Goal: Task Accomplishment & Management: Complete application form

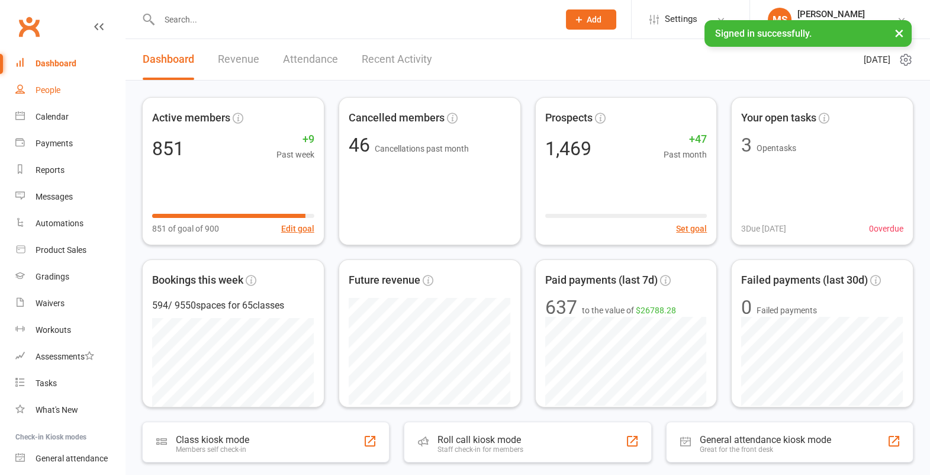
click at [60, 93] on div "People" at bounding box center [48, 89] width 25 height 9
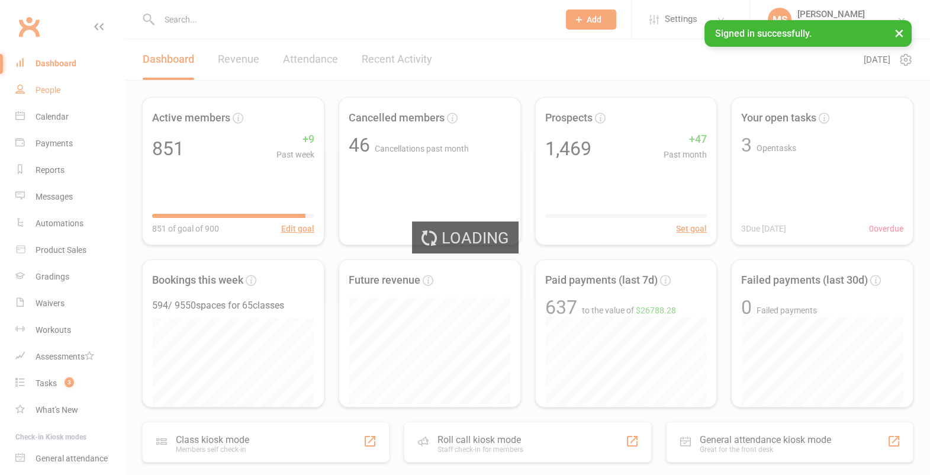
select select "100"
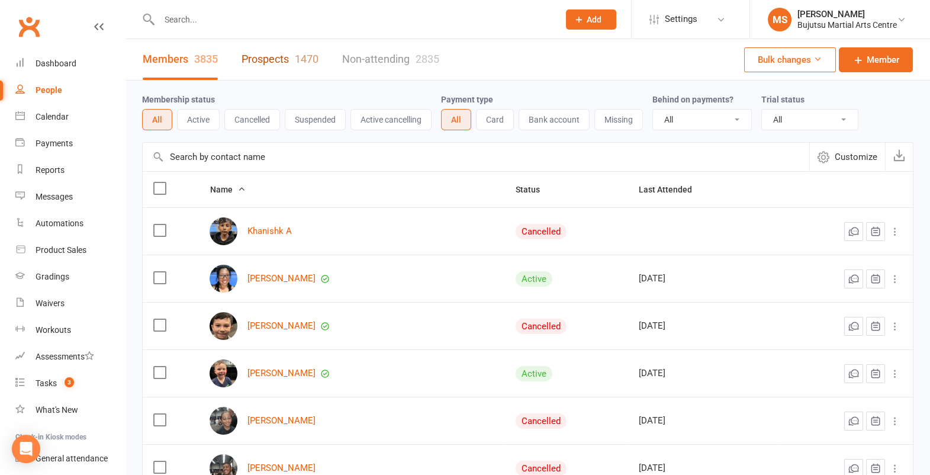
click at [287, 50] on link "Prospects 1470" at bounding box center [280, 59] width 77 height 41
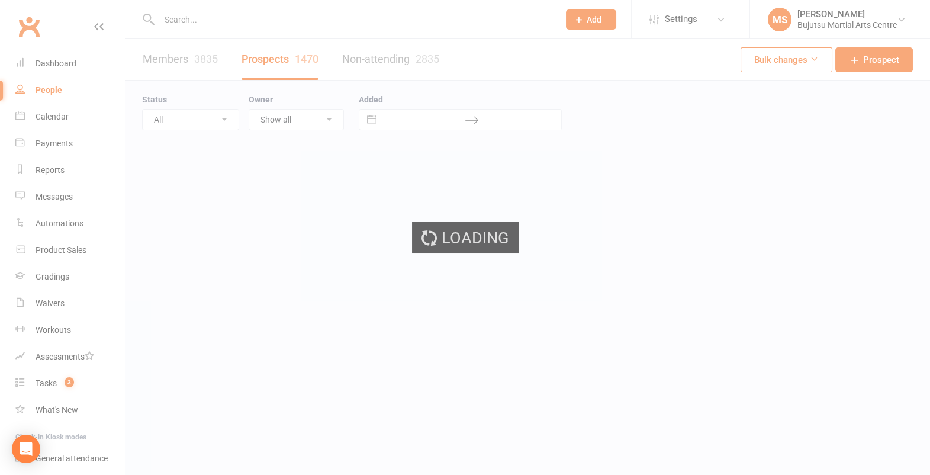
select select "100"
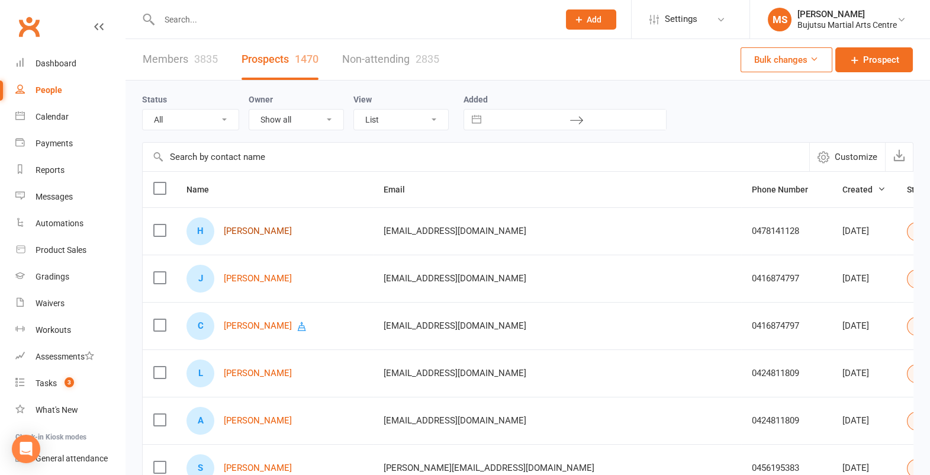
click at [274, 230] on link "[PERSON_NAME]" at bounding box center [258, 231] width 68 height 10
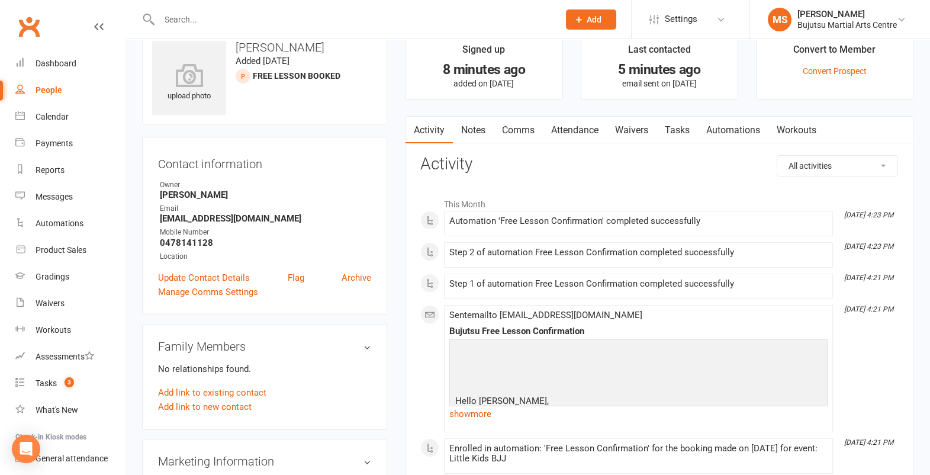
scroll to position [30, 0]
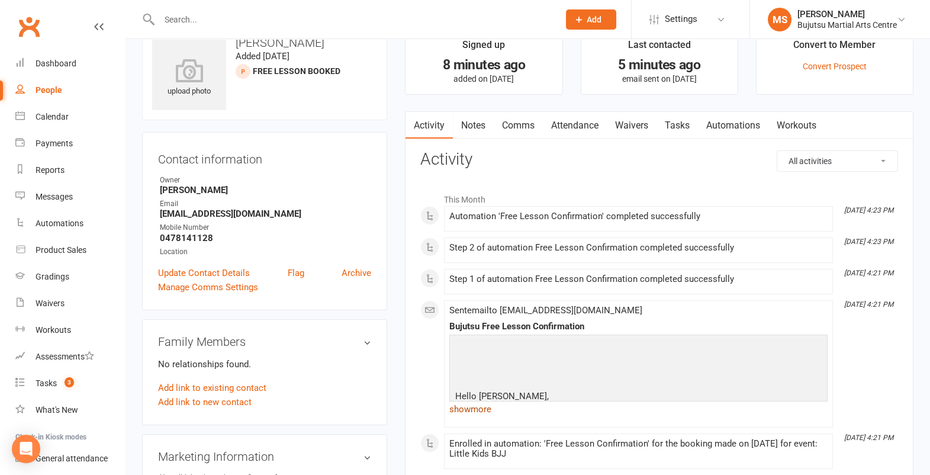
click at [465, 401] on link "show more" at bounding box center [638, 409] width 378 height 17
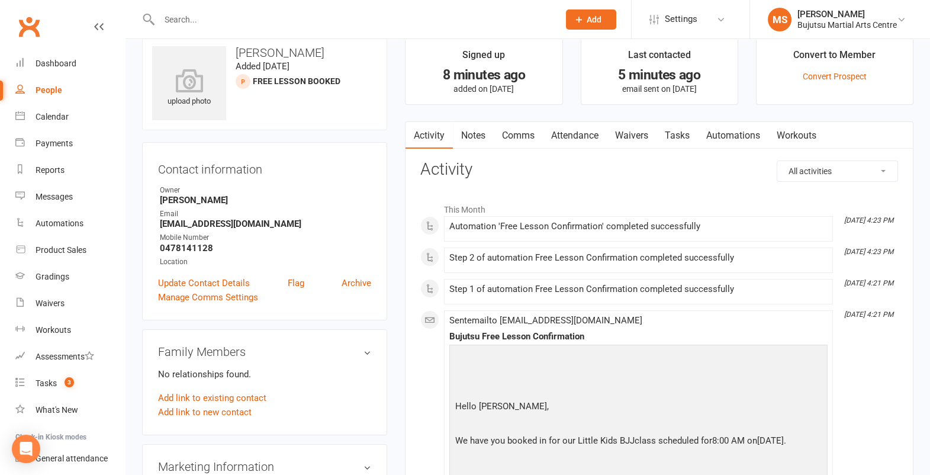
scroll to position [0, 0]
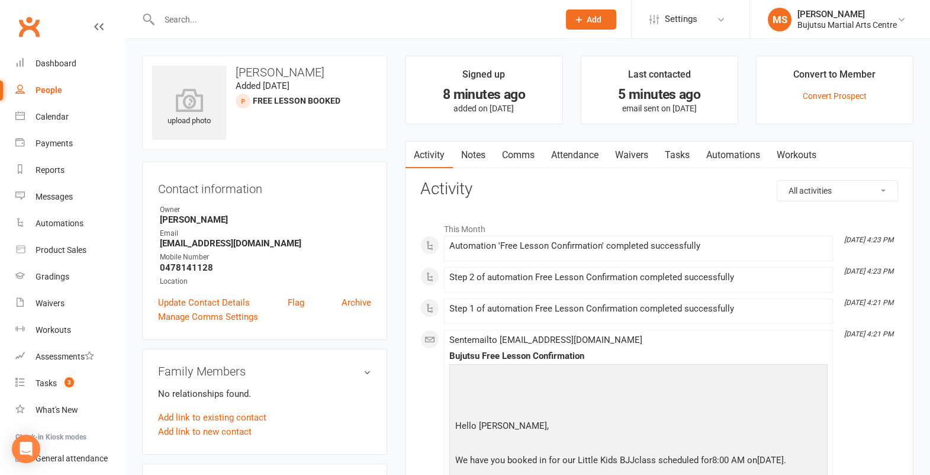
click at [59, 88] on div "People" at bounding box center [49, 89] width 27 height 9
select select "100"
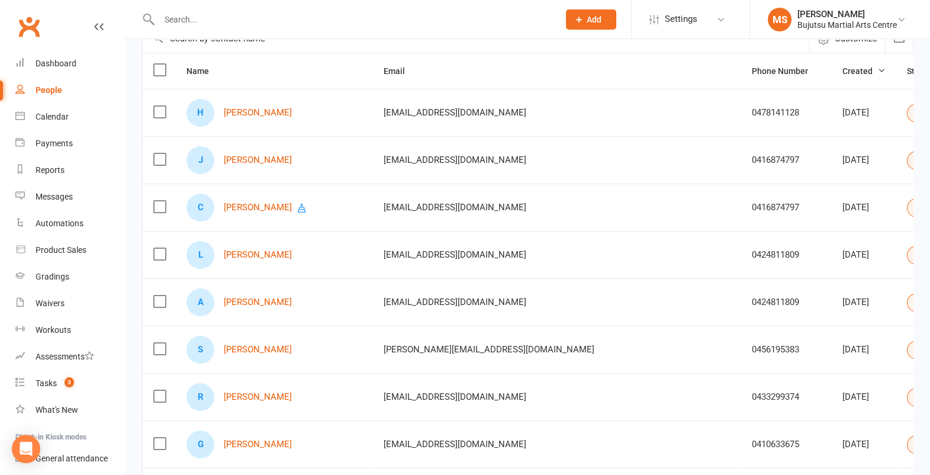
scroll to position [121, 0]
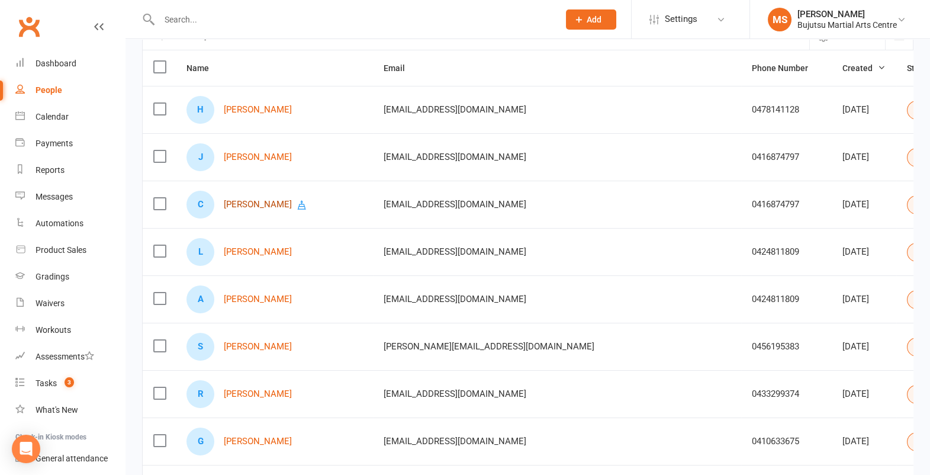
click at [248, 201] on link "[PERSON_NAME]" at bounding box center [258, 205] width 68 height 10
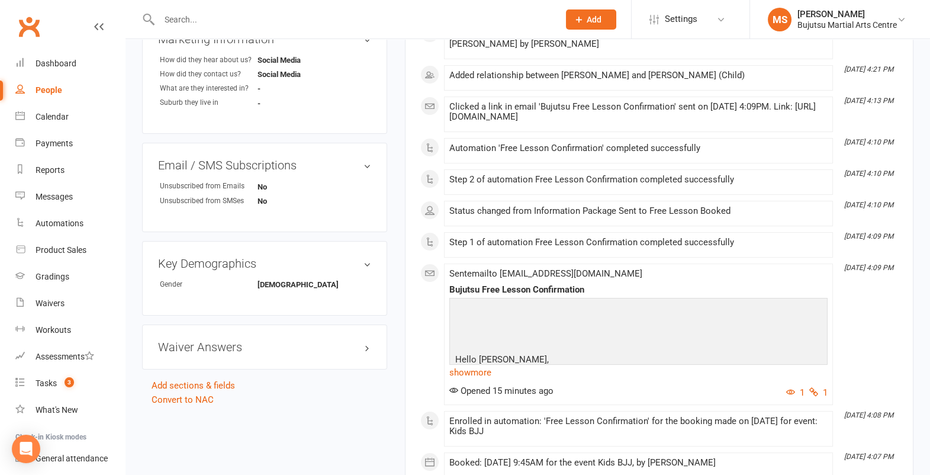
scroll to position [443, 0]
click at [477, 368] on link "show more" at bounding box center [638, 371] width 378 height 17
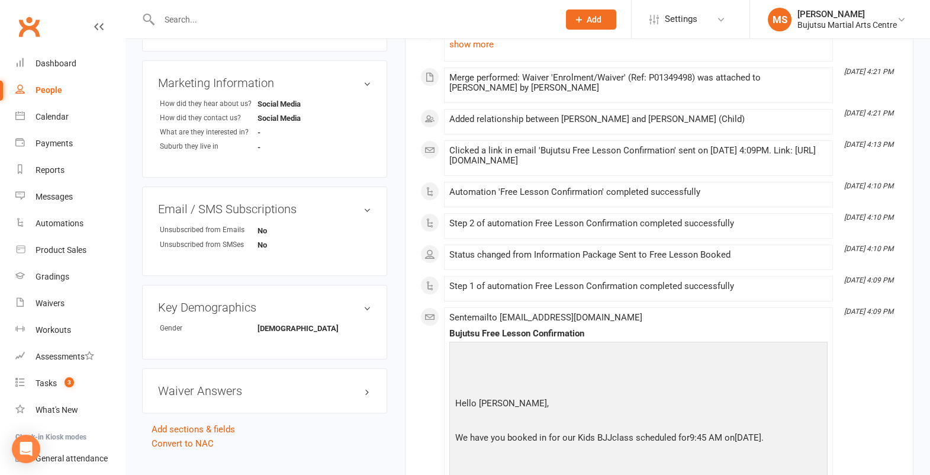
scroll to position [0, 0]
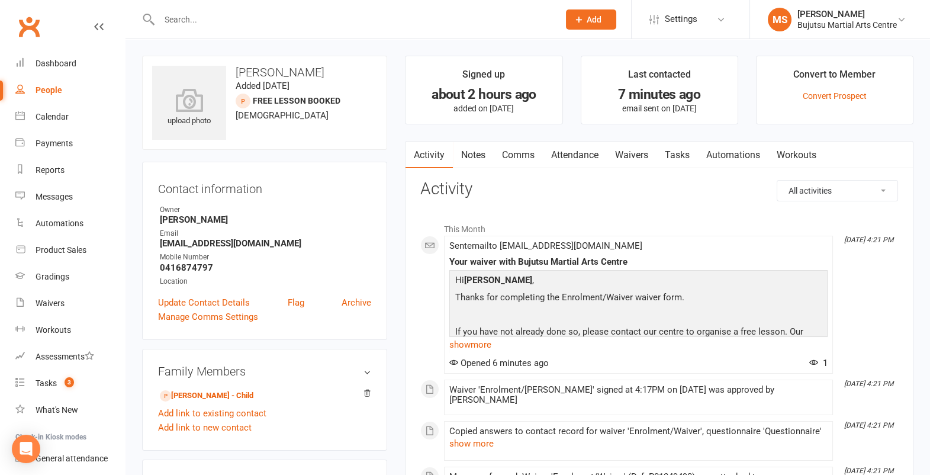
click at [62, 92] on link "People" at bounding box center [70, 90] width 110 height 27
select select "100"
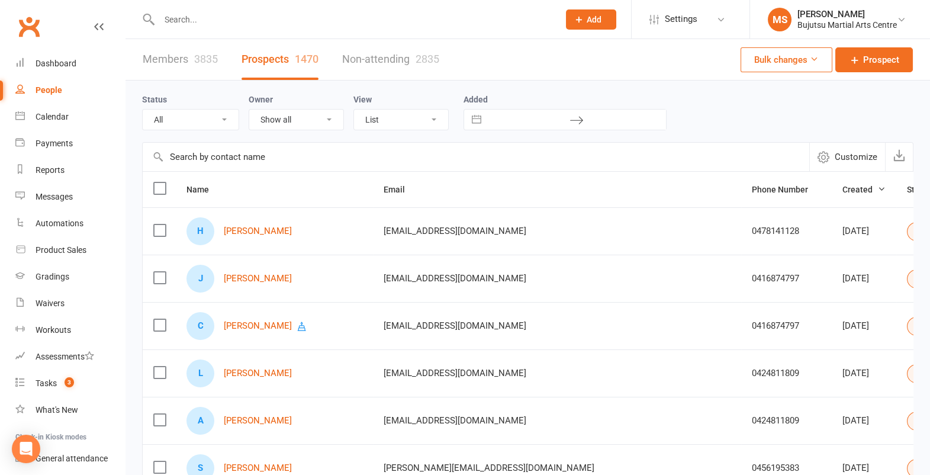
click at [224, 22] on input "text" at bounding box center [353, 19] width 395 height 17
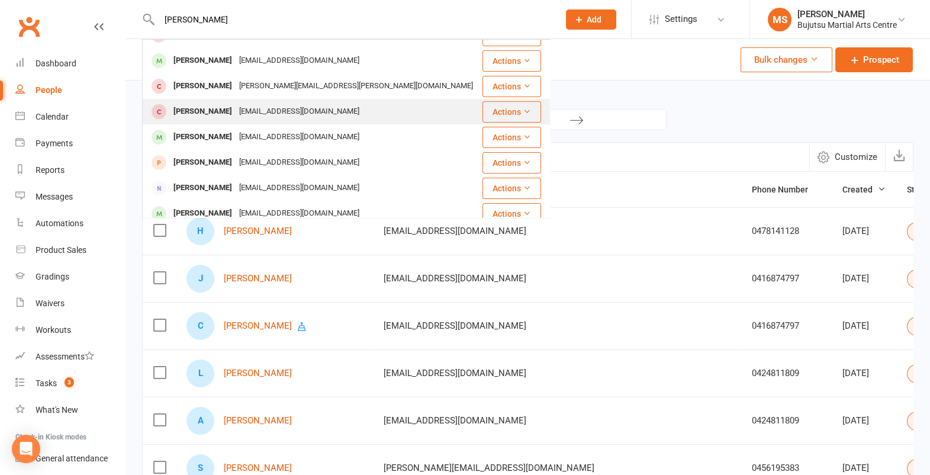
scroll to position [331, 0]
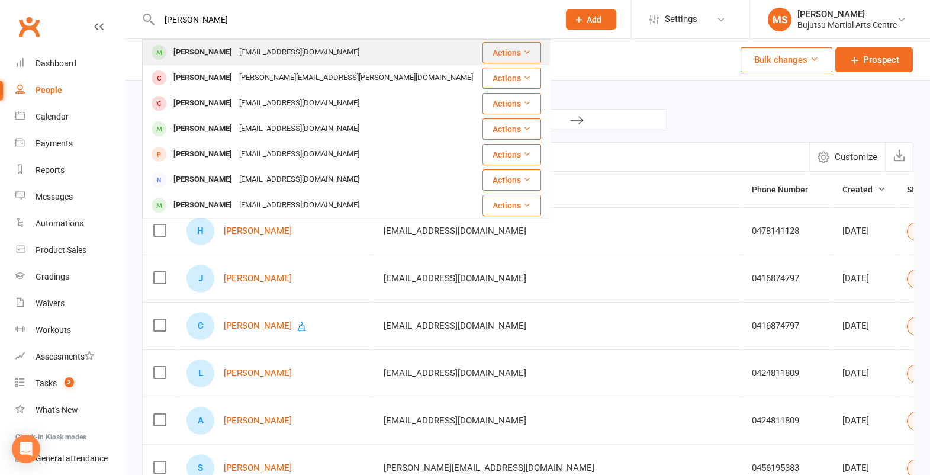
type input "[PERSON_NAME]"
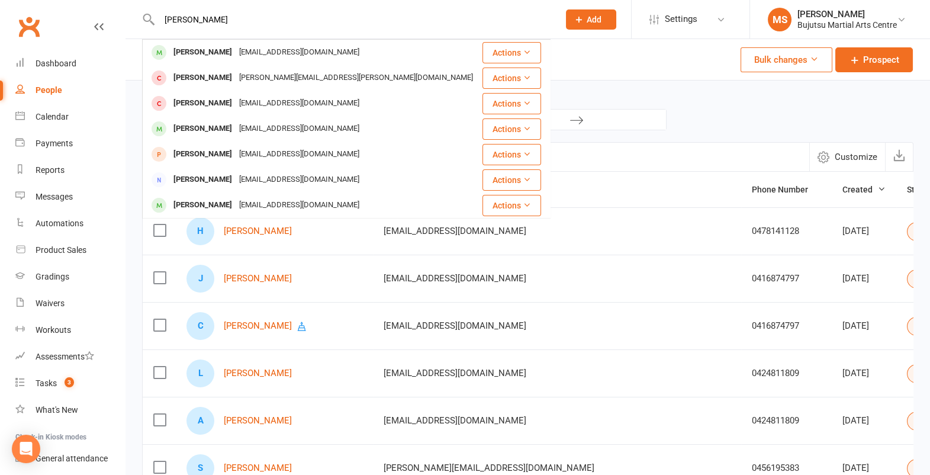
click at [230, 46] on div "[PERSON_NAME]" at bounding box center [203, 52] width 66 height 17
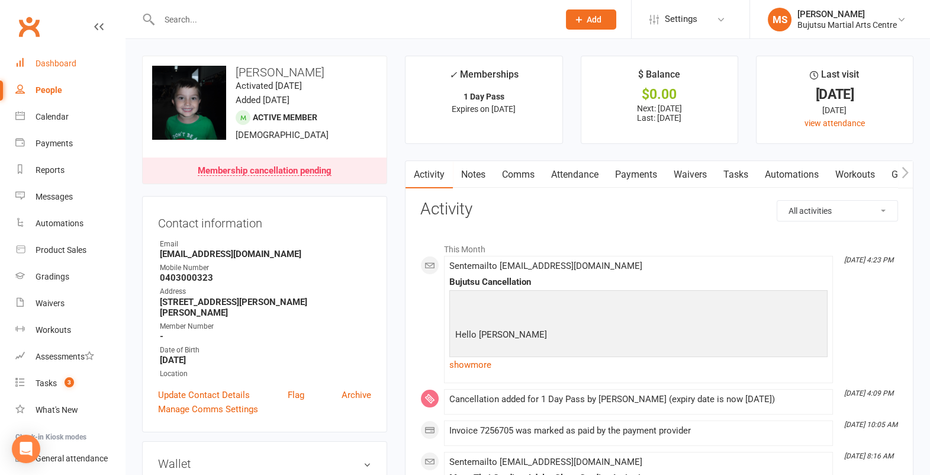
click at [75, 62] on div "Dashboard" at bounding box center [56, 63] width 41 height 9
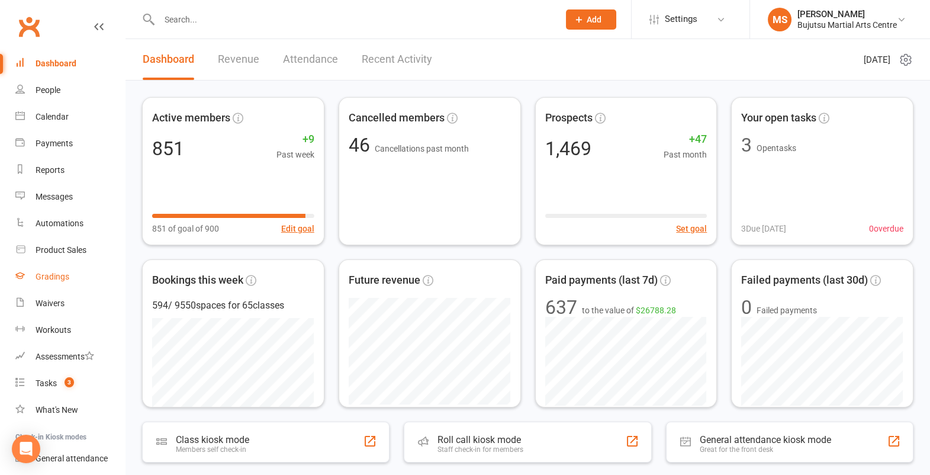
click at [56, 278] on div "Gradings" at bounding box center [53, 276] width 34 height 9
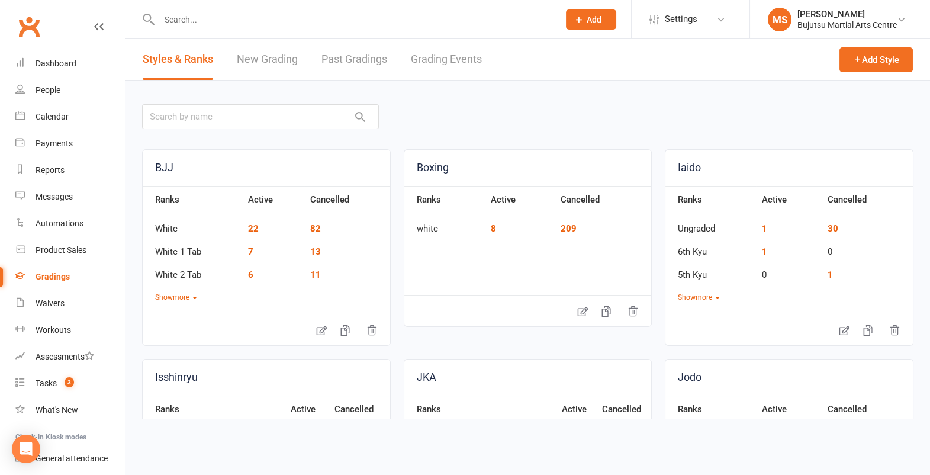
click at [461, 62] on link "Grading Events" at bounding box center [446, 59] width 71 height 41
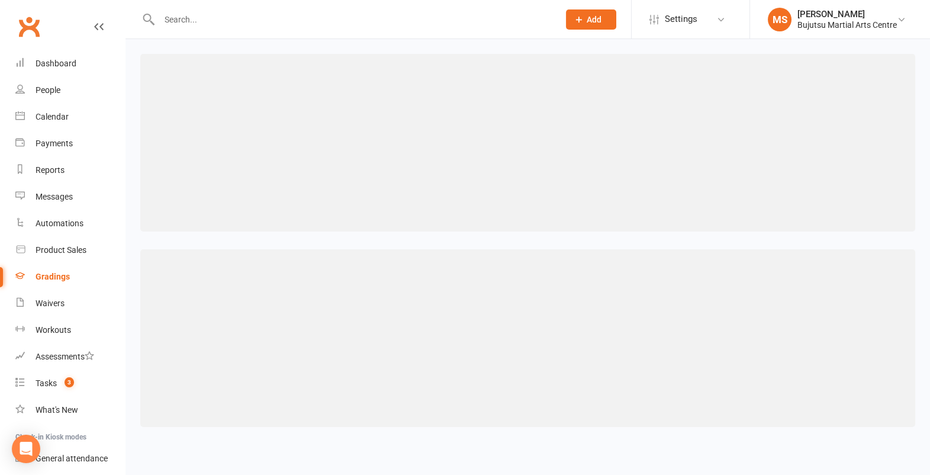
select select "25"
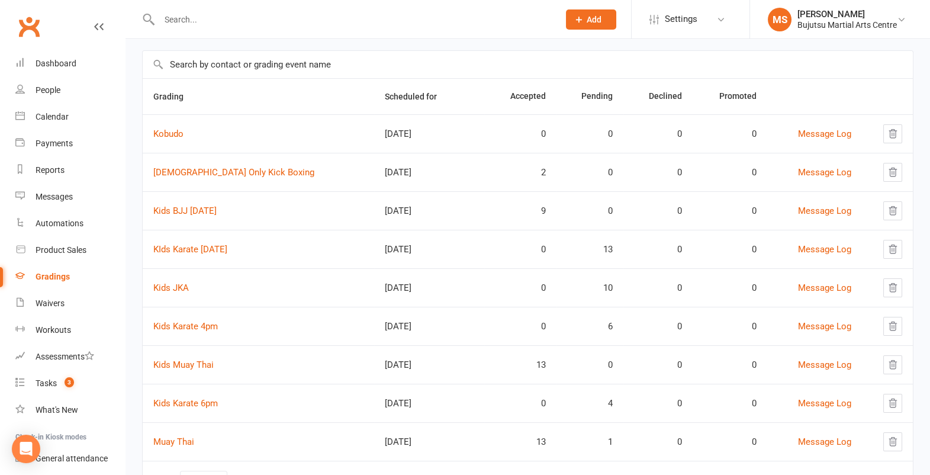
scroll to position [74, 0]
click at [45, 120] on div "Calendar" at bounding box center [52, 116] width 33 height 9
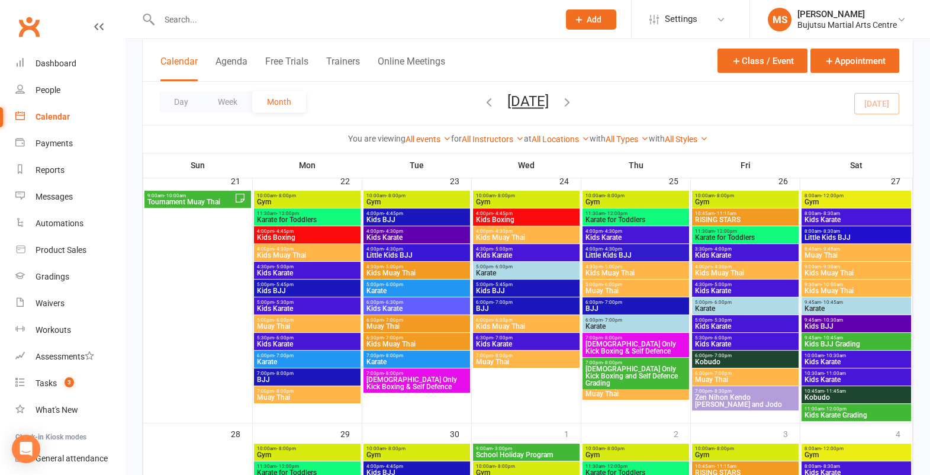
scroll to position [811, 0]
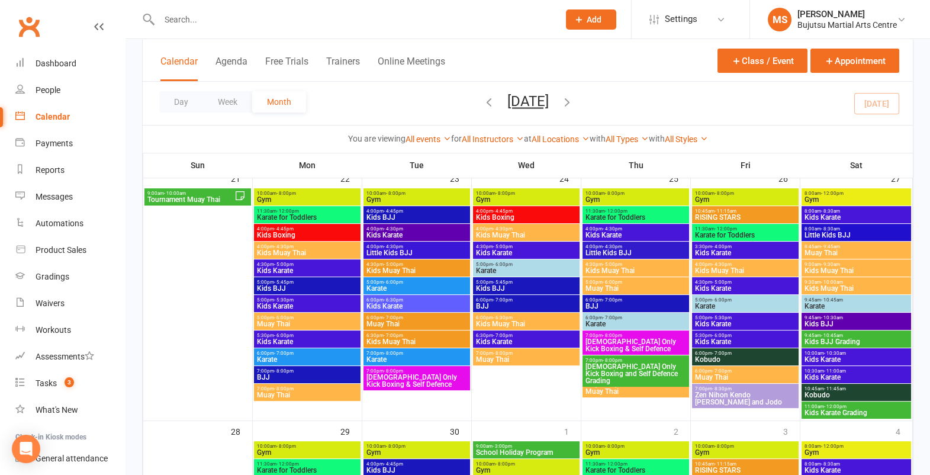
click at [867, 341] on span "Kids BJJ Grading" at bounding box center [856, 341] width 105 height 7
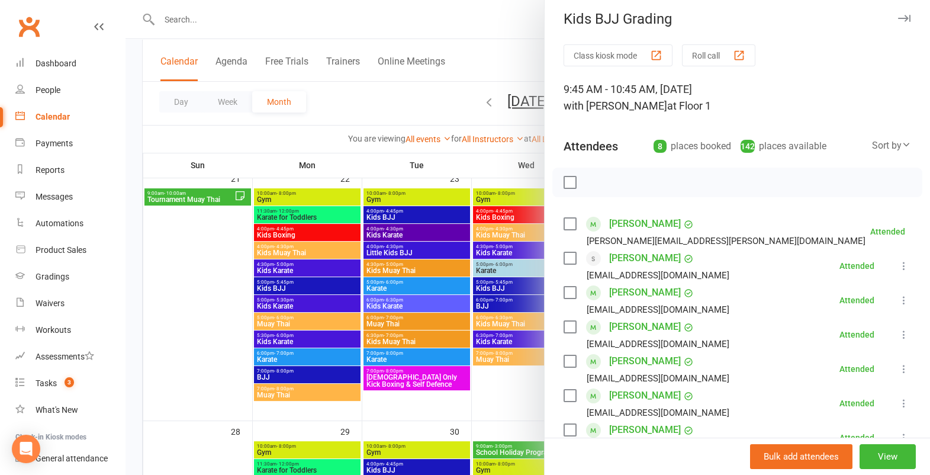
scroll to position [8, 0]
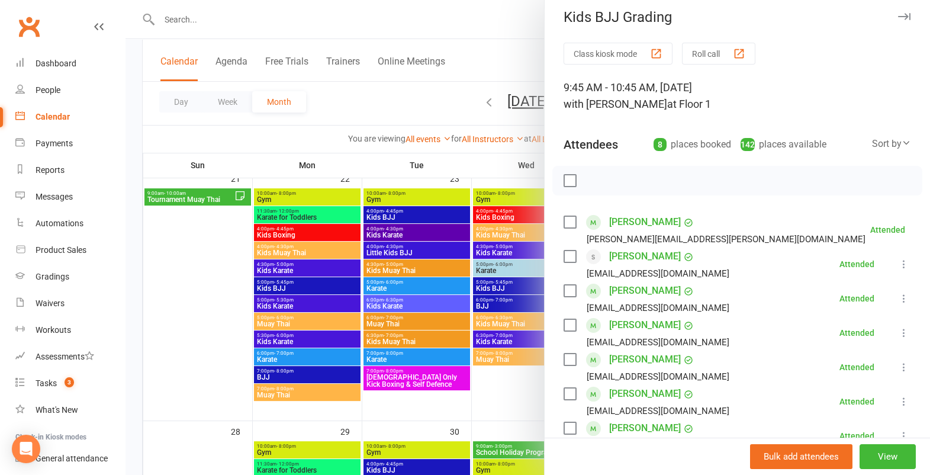
click at [406, 105] on div at bounding box center [528, 237] width 805 height 475
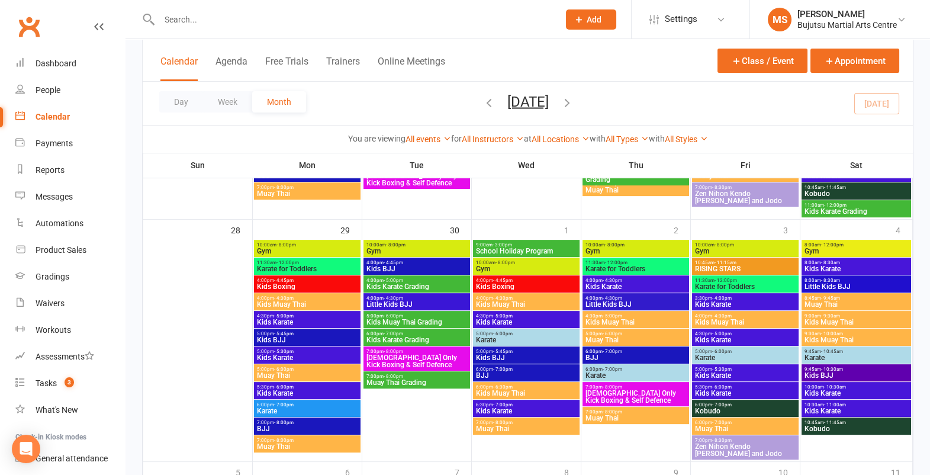
scroll to position [1012, 0]
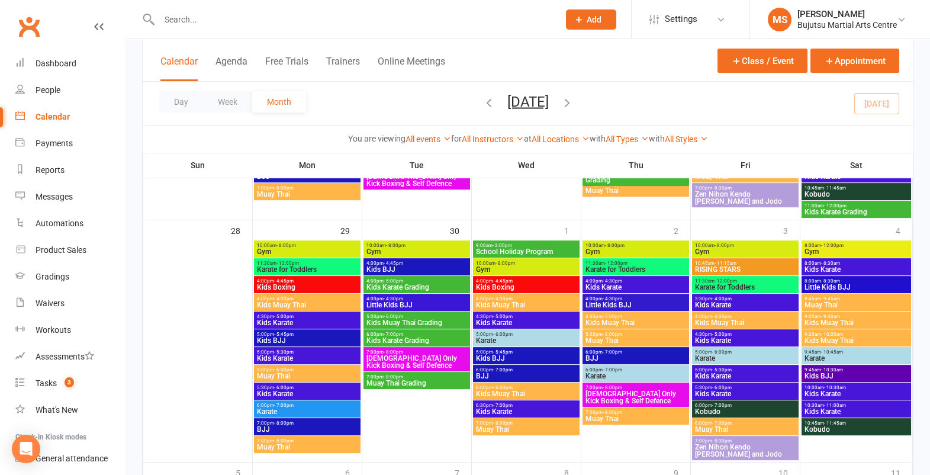
click at [422, 284] on span "Kids Karate Grading" at bounding box center [417, 287] width 102 height 7
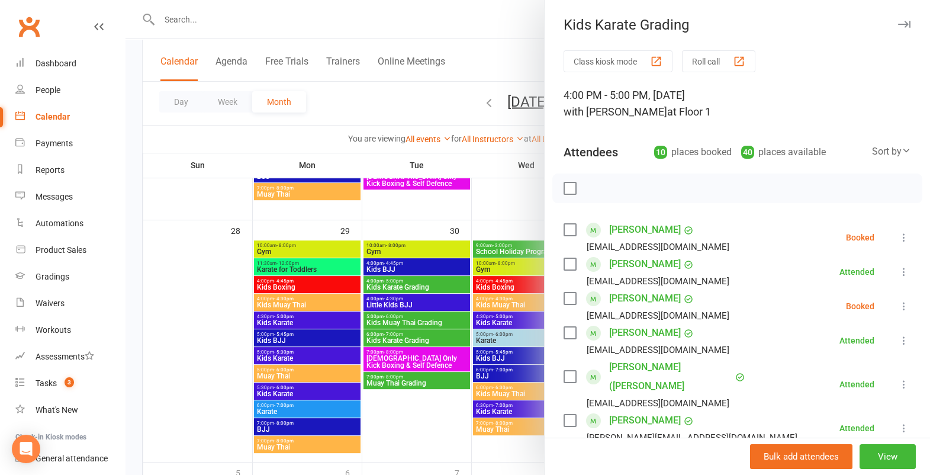
click at [193, 292] on div at bounding box center [528, 237] width 805 height 475
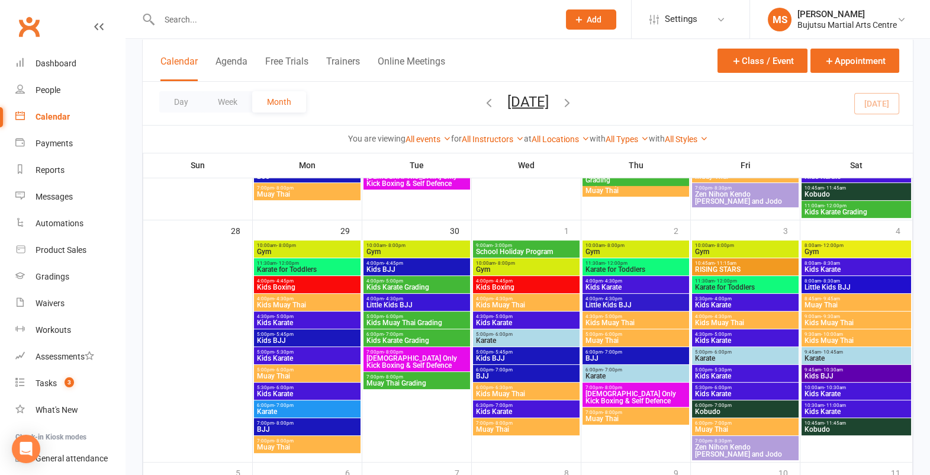
click at [388, 322] on span "Kids Muay Thai Grading" at bounding box center [417, 322] width 102 height 7
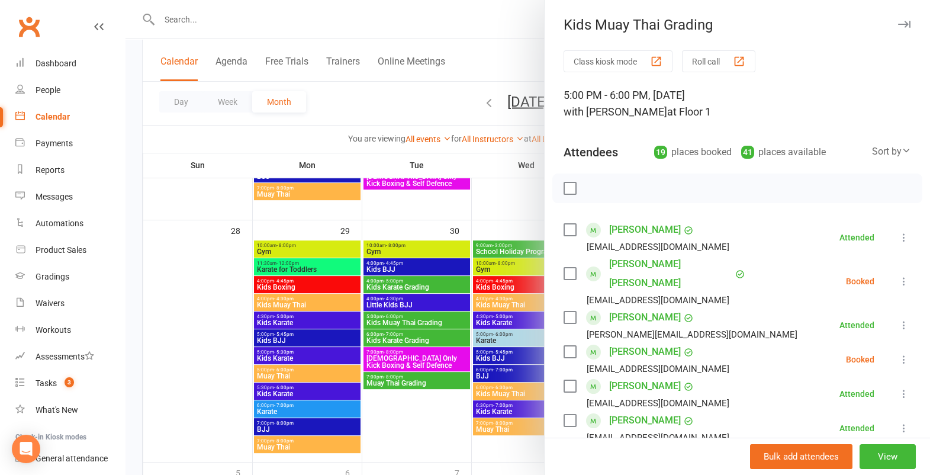
click at [181, 311] on div at bounding box center [528, 237] width 805 height 475
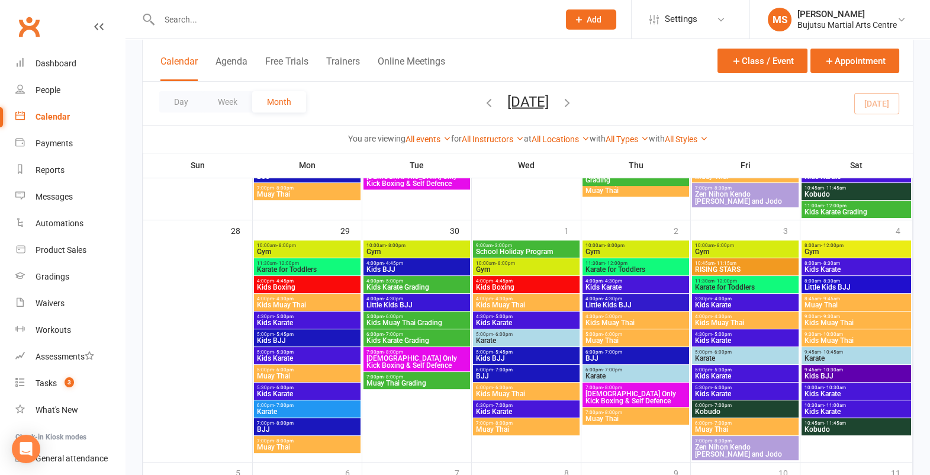
click at [438, 340] on span "Kids Karate Grading" at bounding box center [417, 340] width 102 height 7
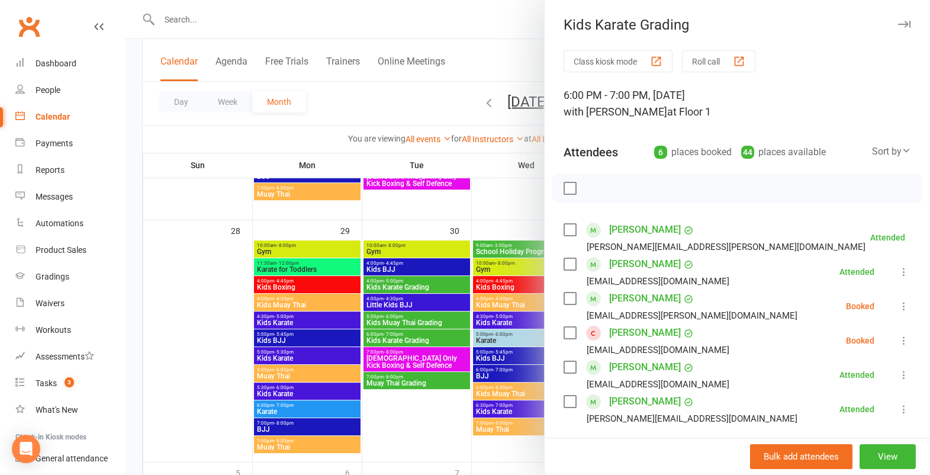
click at [220, 329] on div at bounding box center [528, 237] width 805 height 475
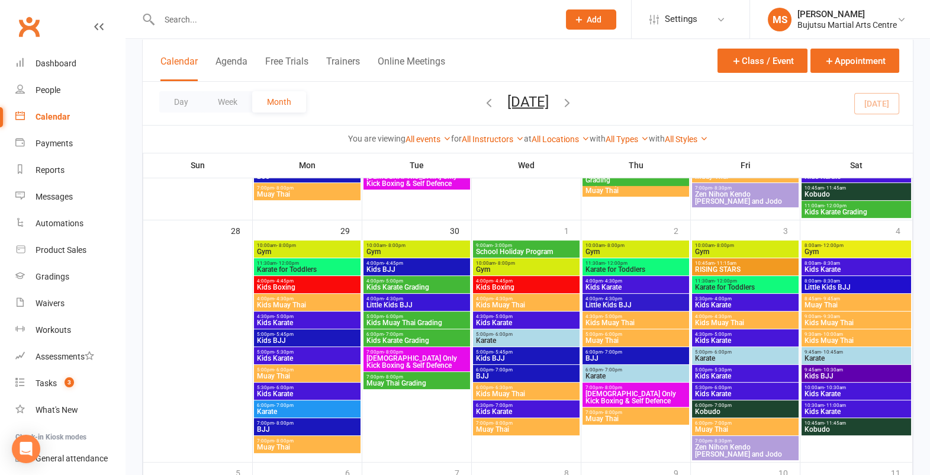
click at [410, 380] on span "Muay Thai Grading" at bounding box center [417, 382] width 102 height 7
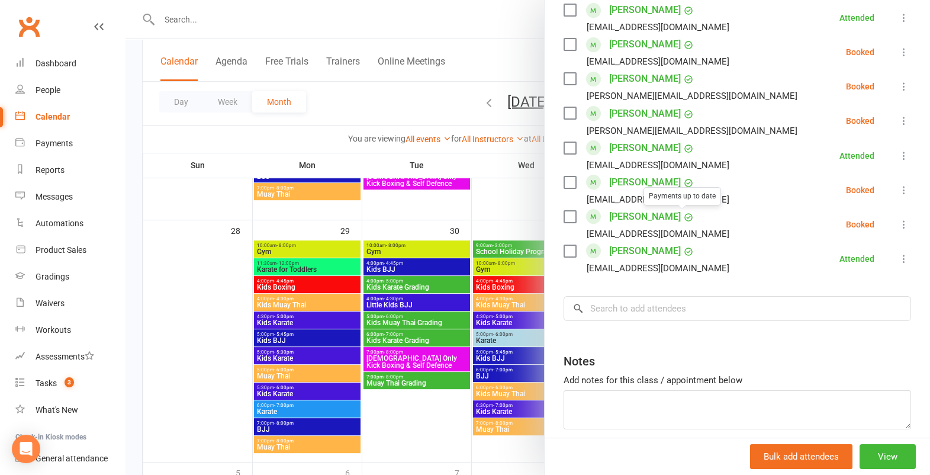
scroll to position [681, 0]
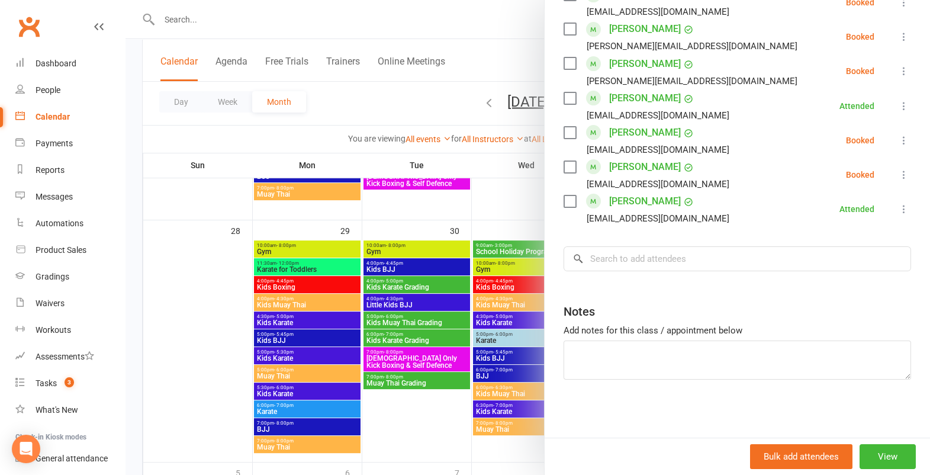
click at [221, 292] on div at bounding box center [528, 237] width 805 height 475
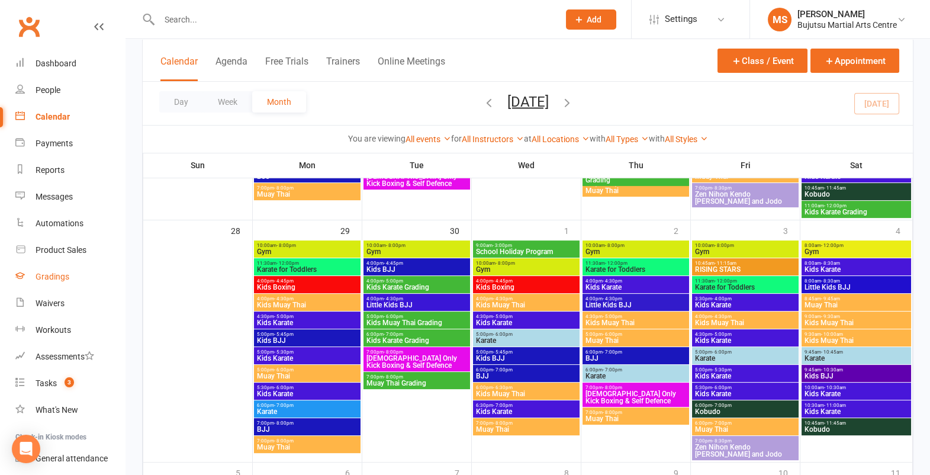
click at [62, 278] on div "Gradings" at bounding box center [53, 276] width 34 height 9
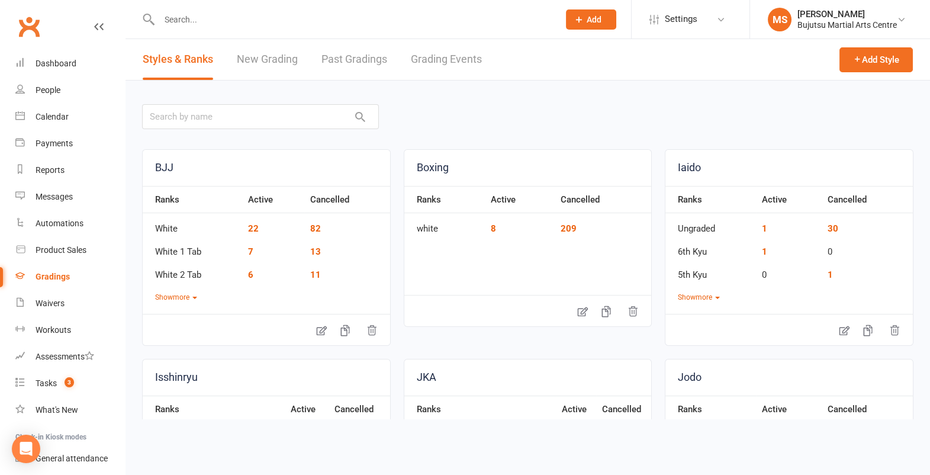
click at [281, 58] on link "New Grading" at bounding box center [267, 59] width 61 height 41
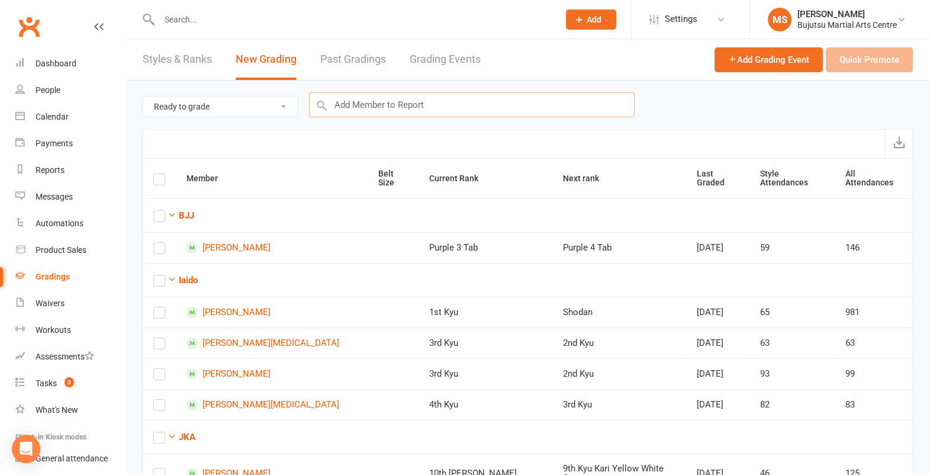
click at [406, 106] on input "text" at bounding box center [472, 104] width 326 height 25
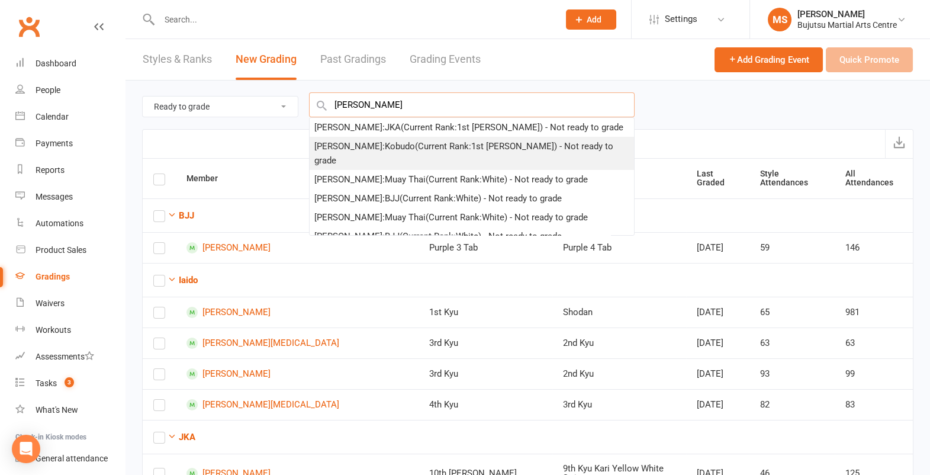
type input "[PERSON_NAME]"
click at [352, 147] on div "[PERSON_NAME] : Kobudo (Current Rank: 1st [PERSON_NAME] ) - Not ready to grade" at bounding box center [471, 153] width 315 height 28
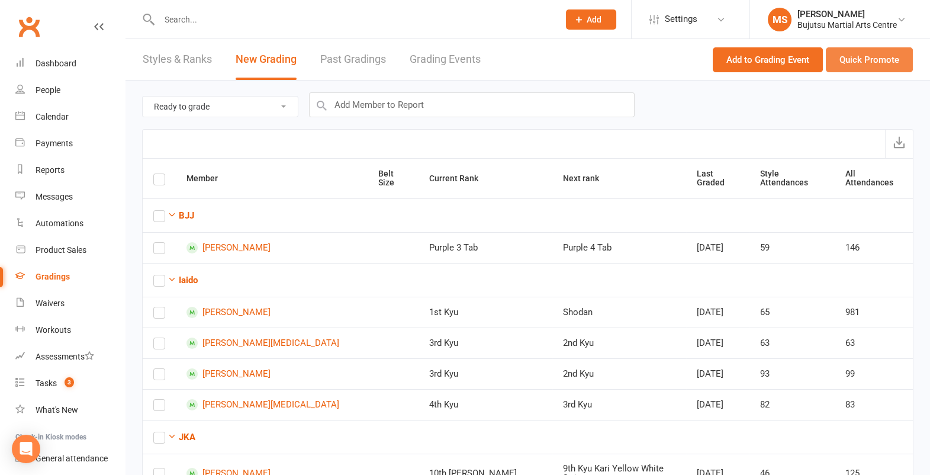
click at [892, 66] on button "Quick Promote" at bounding box center [869, 59] width 87 height 25
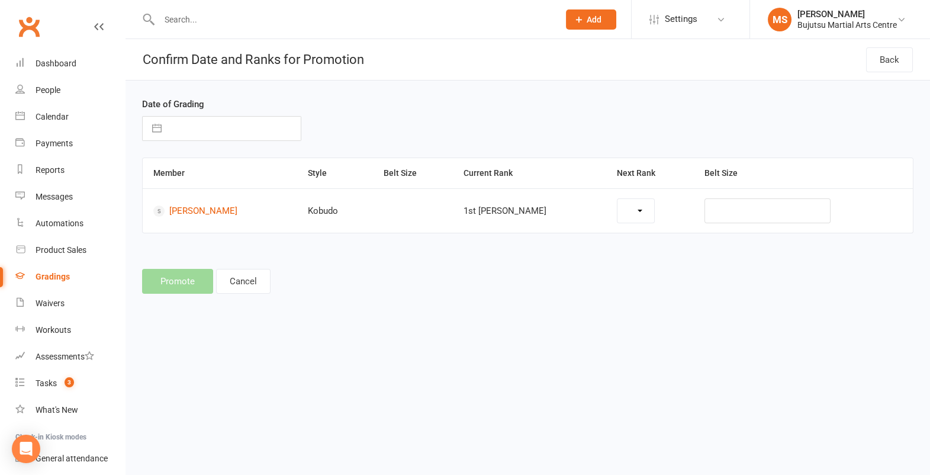
select select "1704"
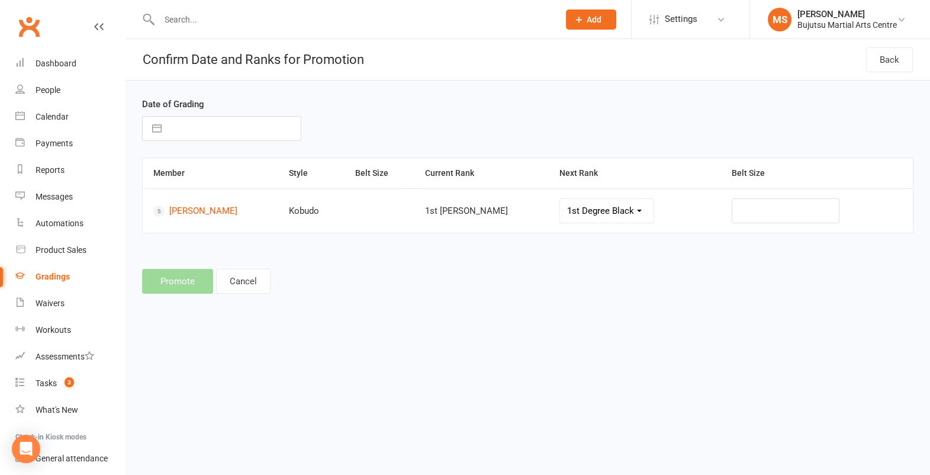
select select "7"
select select "2025"
select select "8"
select select "2025"
select select "9"
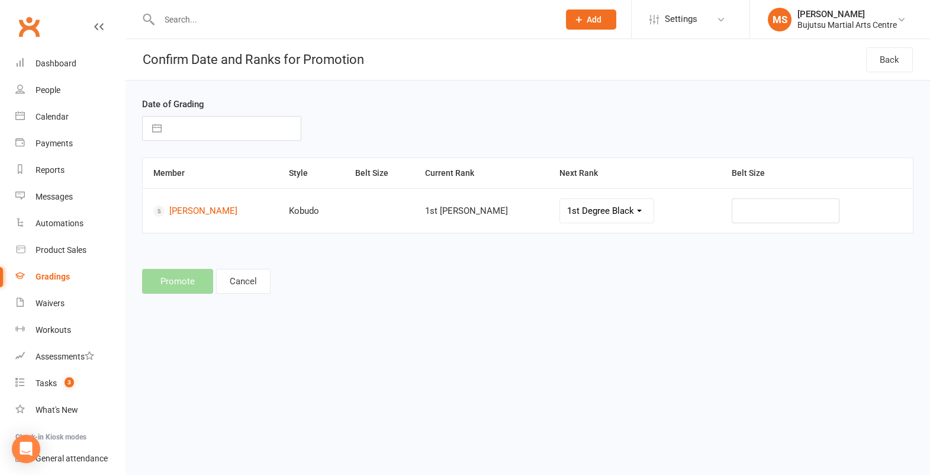
select select "2025"
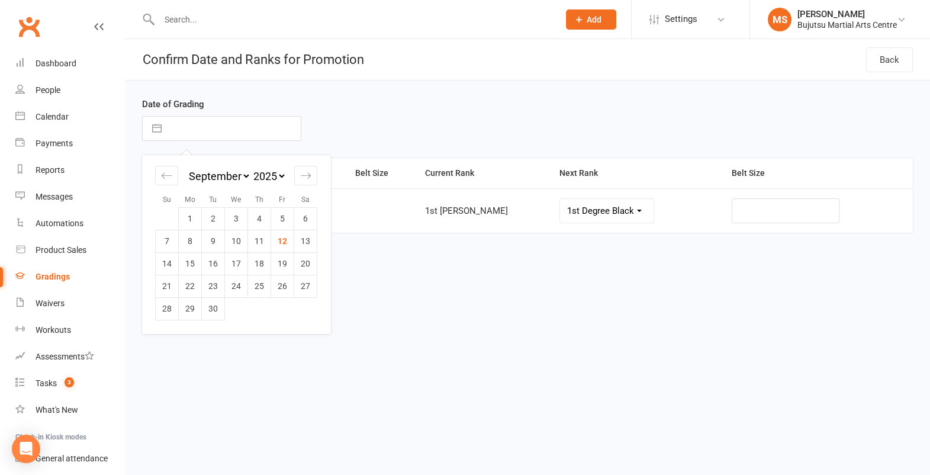
click at [182, 131] on input "text" at bounding box center [234, 129] width 133 height 24
click at [285, 246] on td "12" at bounding box center [282, 241] width 23 height 22
type input "[DATE]"
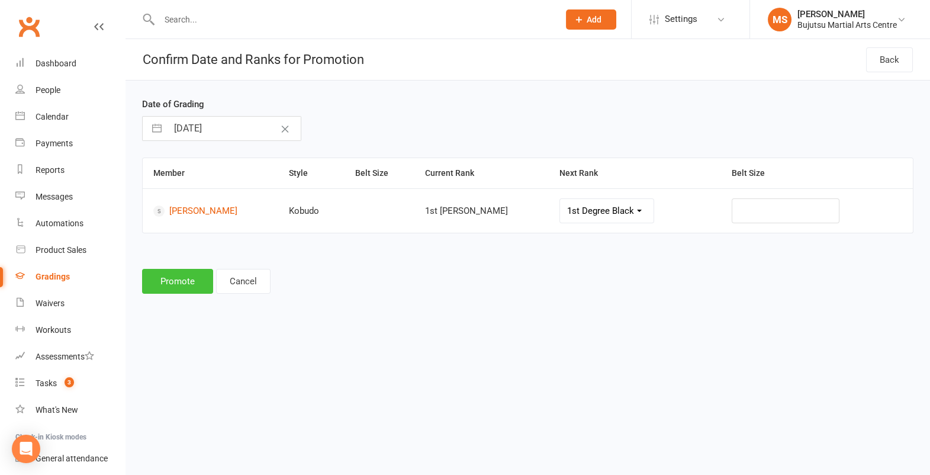
click at [165, 276] on button "Promote" at bounding box center [177, 281] width 71 height 25
